Goal: Information Seeking & Learning: Learn about a topic

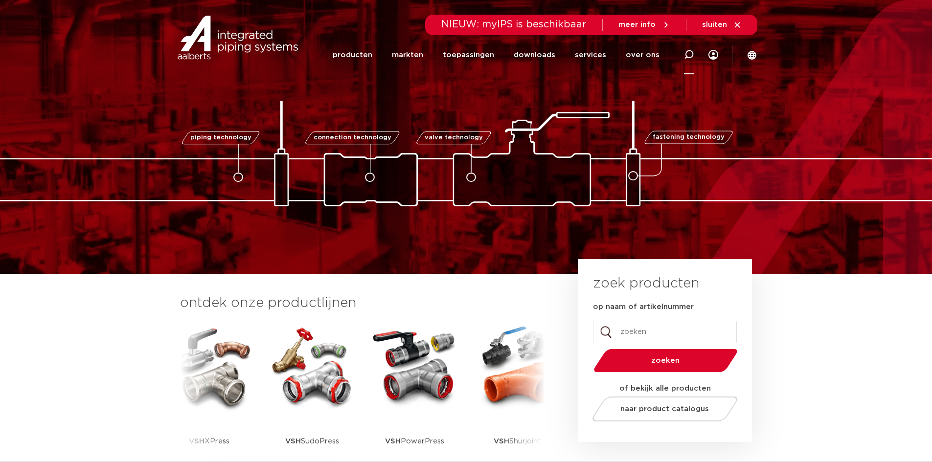
click at [687, 52] on icon at bounding box center [689, 55] width 12 height 12
type input "omstelkraan"
click button "Zoeken" at bounding box center [0, 0] width 0 height 0
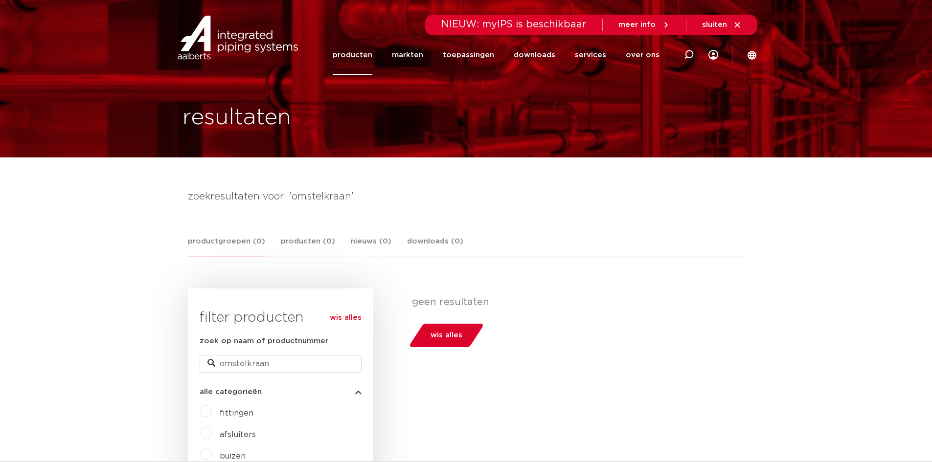
click at [356, 53] on link "producten" at bounding box center [353, 55] width 40 height 40
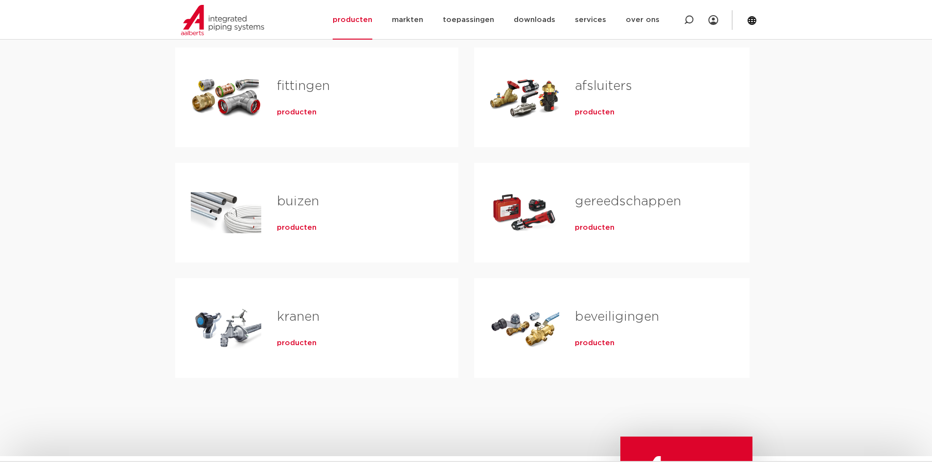
scroll to position [196, 0]
click at [295, 346] on span "producten" at bounding box center [297, 345] width 40 height 10
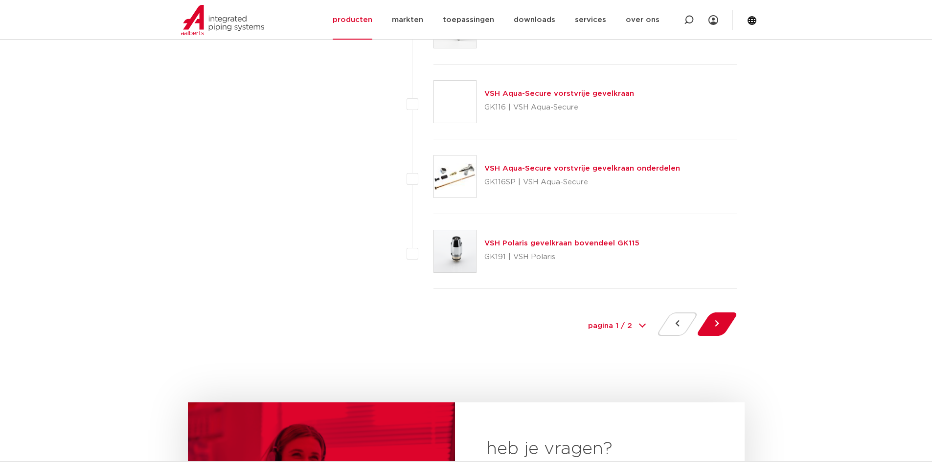
scroll to position [4550, 0]
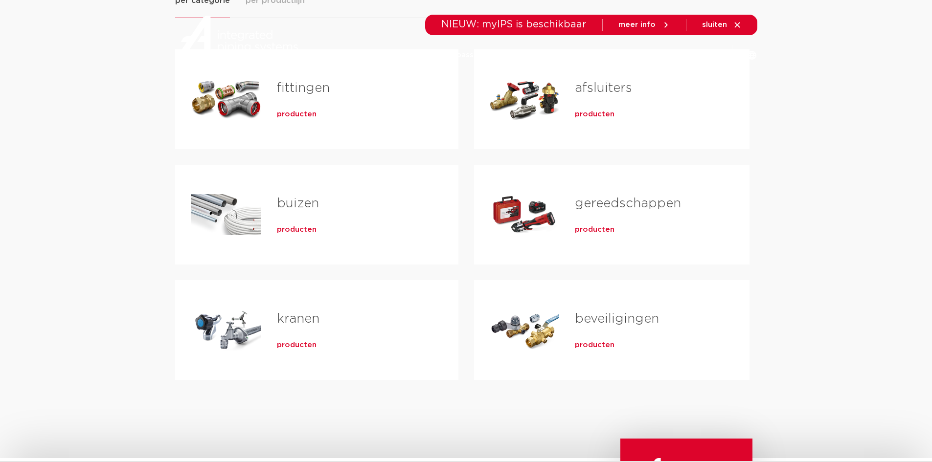
click at [601, 115] on span "producten" at bounding box center [595, 115] width 40 height 10
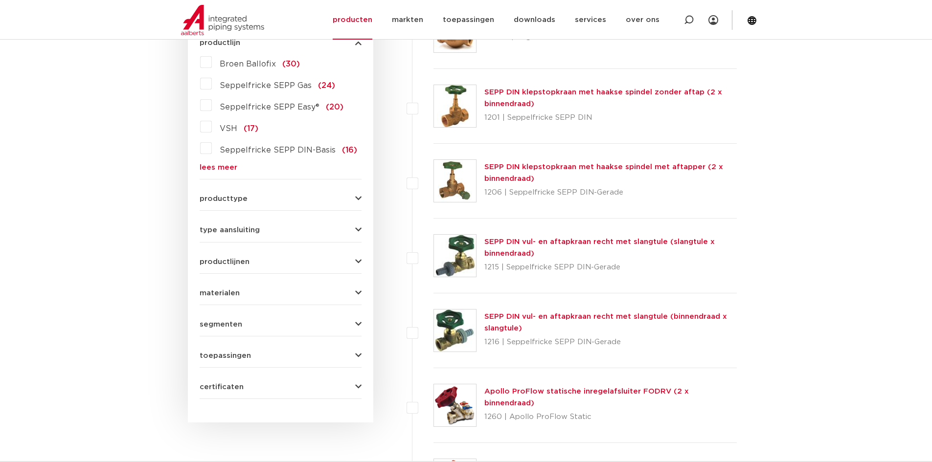
scroll to position [294, 0]
click at [354, 196] on button "producttype" at bounding box center [281, 197] width 162 height 7
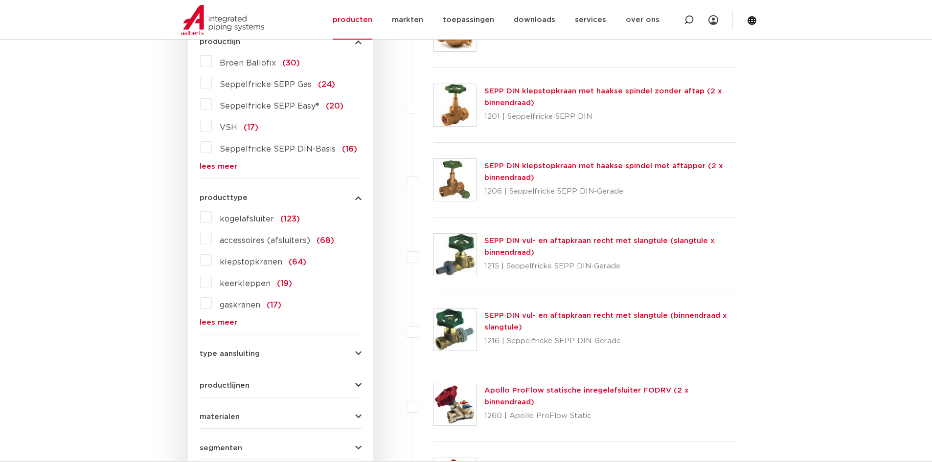
click at [358, 199] on icon "button" at bounding box center [358, 197] width 6 height 7
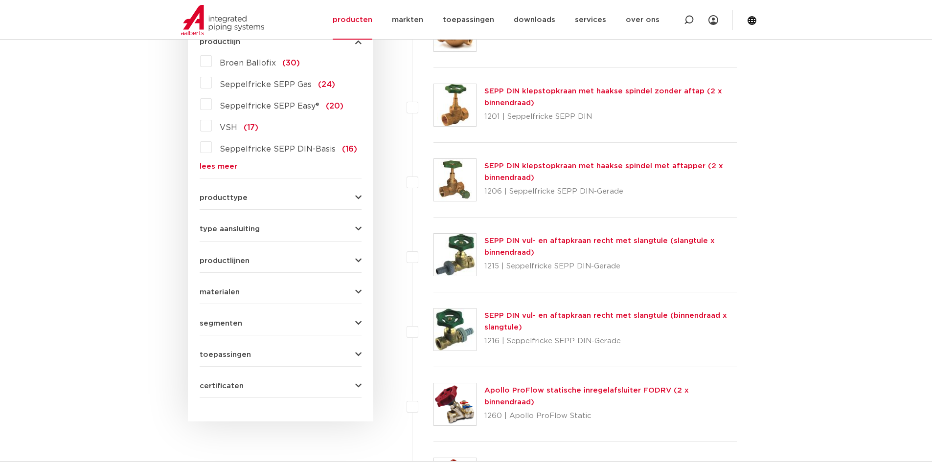
click at [358, 197] on icon "button" at bounding box center [358, 197] width 6 height 7
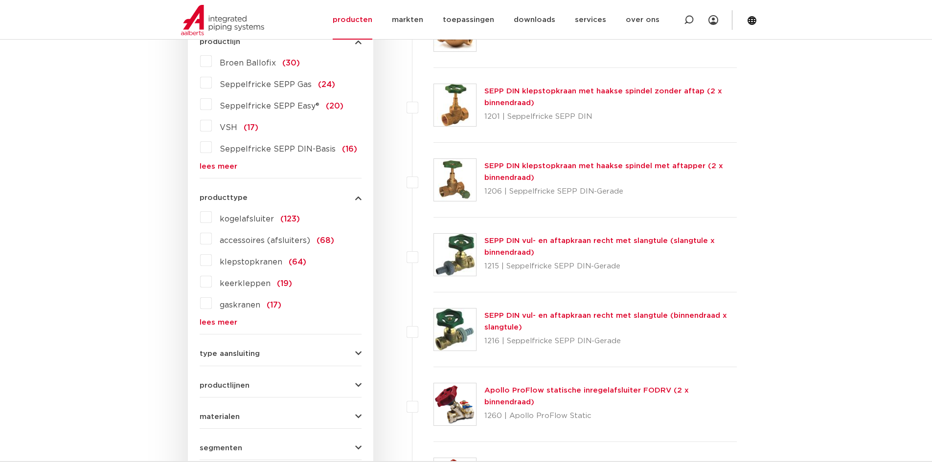
click at [222, 326] on link "lees meer" at bounding box center [281, 322] width 162 height 7
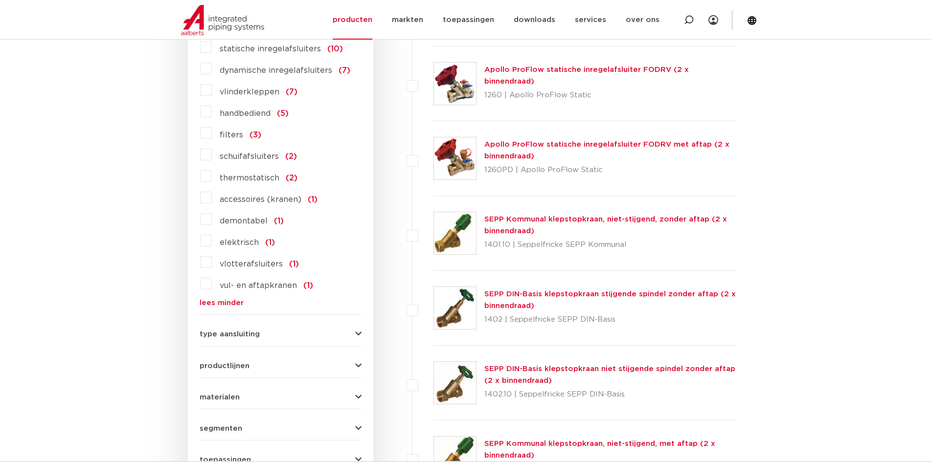
scroll to position [685, 0]
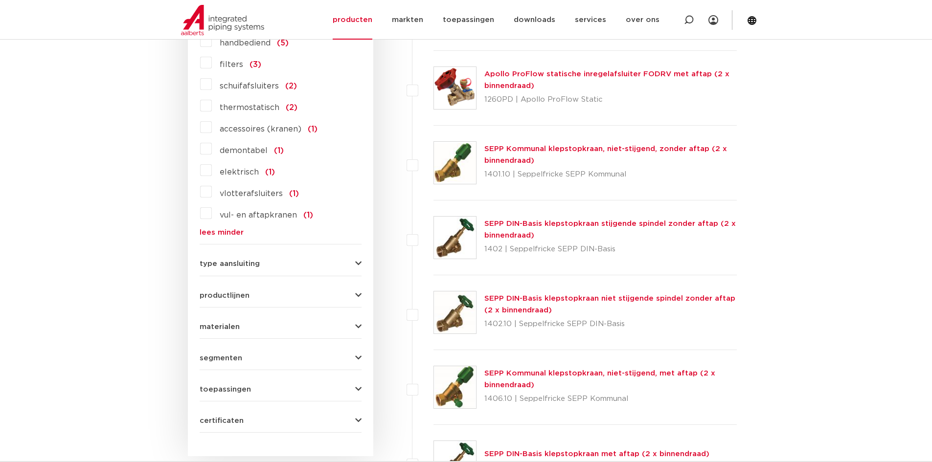
click at [251, 261] on span "type aansluiting" at bounding box center [230, 263] width 60 height 7
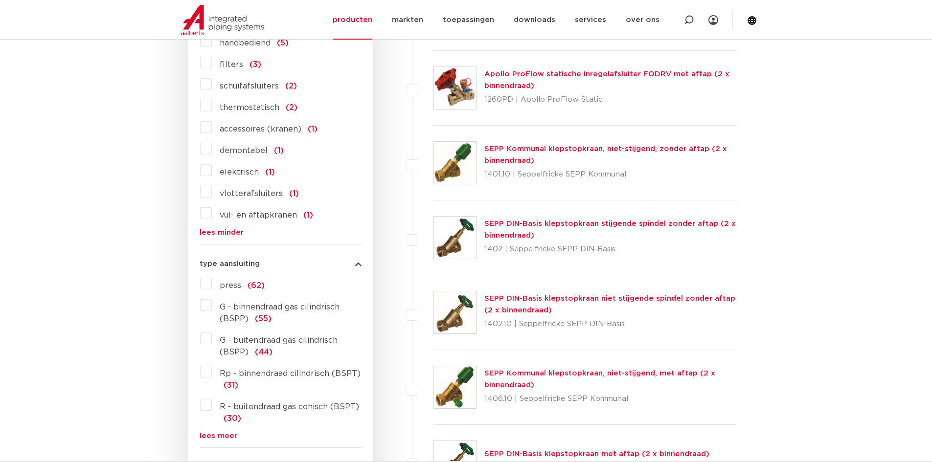
click at [251, 261] on span "type aansluiting" at bounding box center [230, 263] width 60 height 7
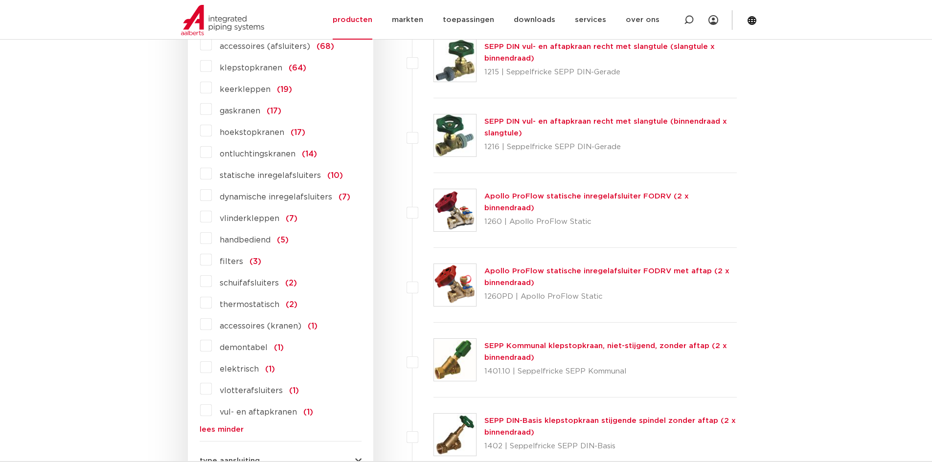
scroll to position [440, 0]
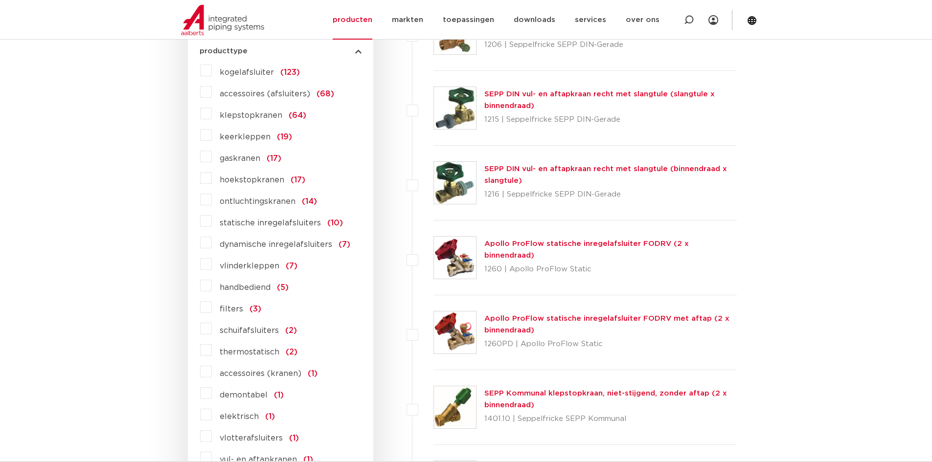
click at [212, 246] on label "dynamische inregelafsluiters (7)" at bounding box center [281, 243] width 138 height 16
click at [0, 0] on input "dynamische inregelafsluiters (7)" at bounding box center [0, 0] width 0 height 0
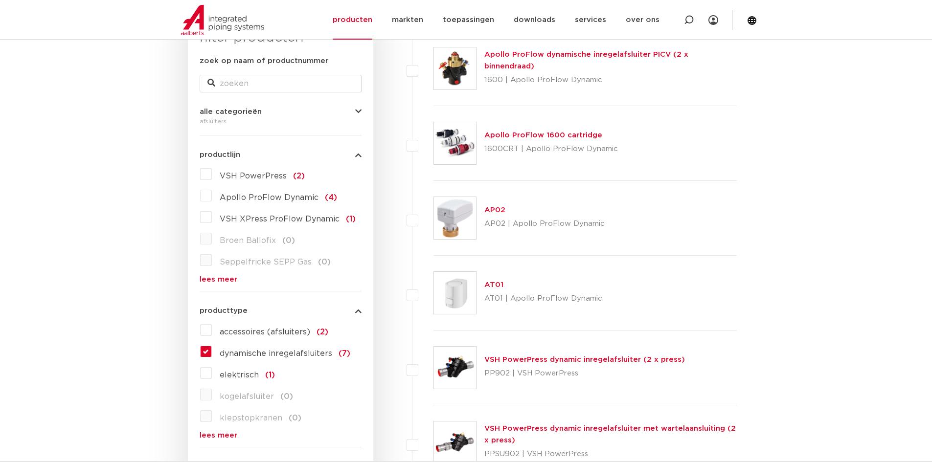
scroll to position [196, 0]
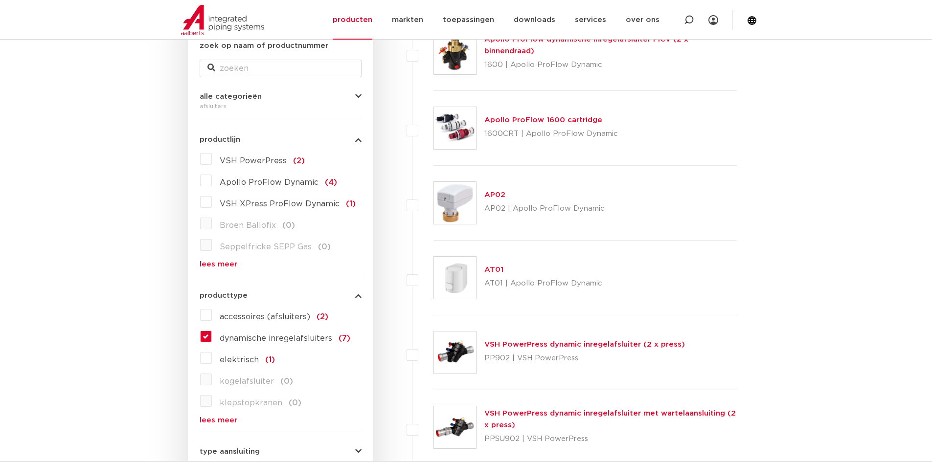
click at [212, 335] on label "dynamische inregelafsluiters (7)" at bounding box center [281, 337] width 138 height 16
click at [0, 0] on input "dynamische inregelafsluiters (7)" at bounding box center [0, 0] width 0 height 0
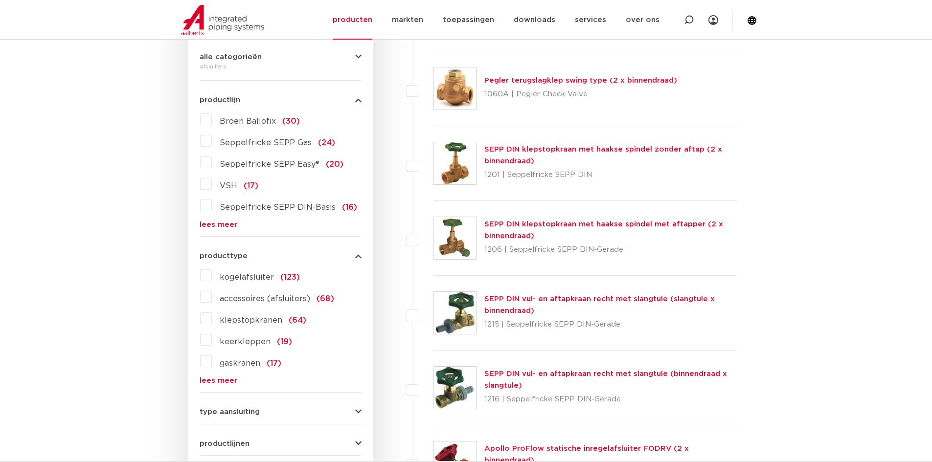
scroll to position [294, 0]
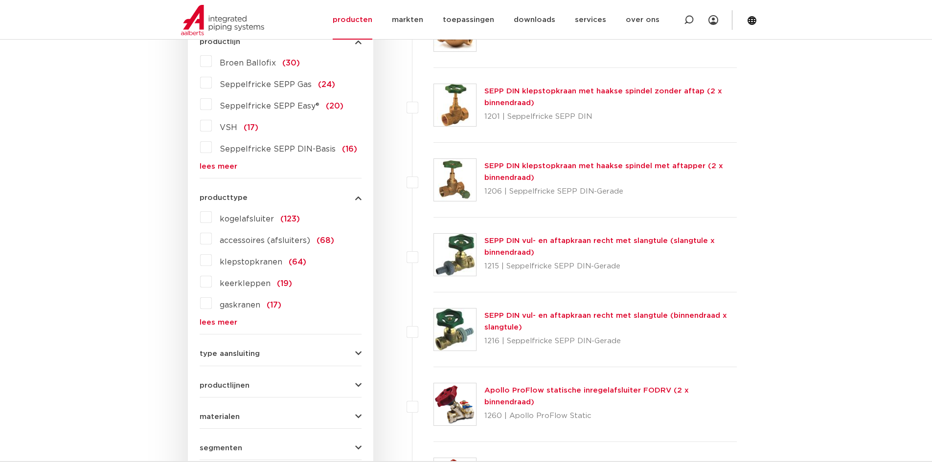
click at [226, 323] on link "lees meer" at bounding box center [281, 322] width 162 height 7
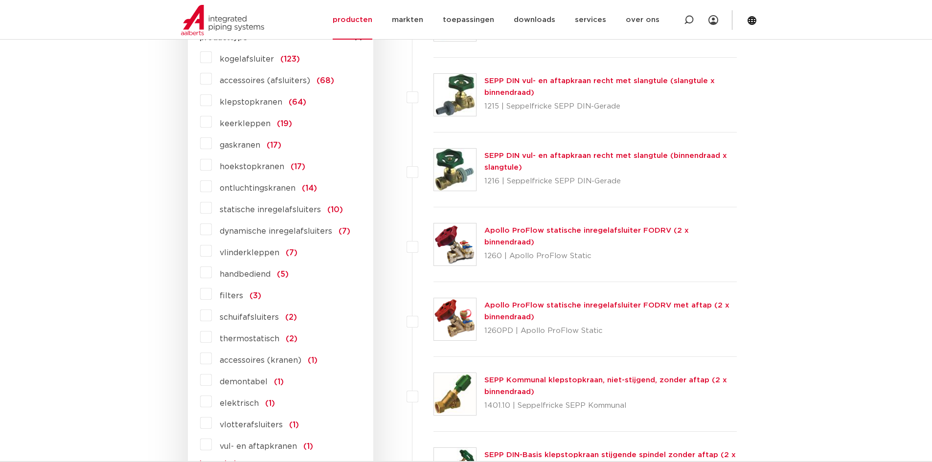
scroll to position [489, 0]
